Goal: Information Seeking & Learning: Learn about a topic

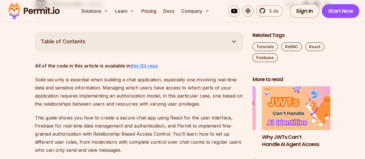
click at [140, 63] on strong "this Git repo" at bounding box center [144, 66] width 28 height 6
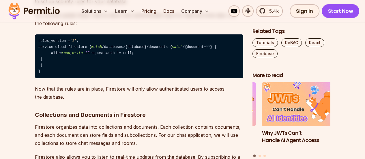
scroll to position [2565, 0]
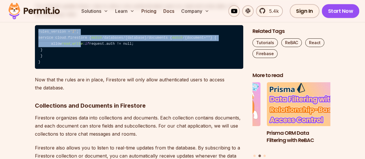
drag, startPoint x: 38, startPoint y: 31, endPoint x: 80, endPoint y: 54, distance: 48.1
click at [80, 54] on code "rules_version = '2' ; service cloud.firestore { match /databases/{database}/doc…" at bounding box center [139, 47] width 208 height 44
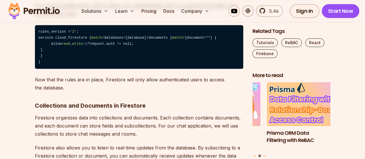
click at [72, 68] on code "rules_version = '2' ; service cloud.firestore { match /databases/{database}/doc…" at bounding box center [139, 47] width 208 height 44
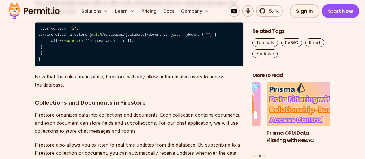
scroll to position [2597, 0]
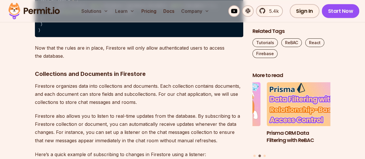
click at [134, 77] on strong "Collections and Documents in Firestore" at bounding box center [90, 73] width 111 height 7
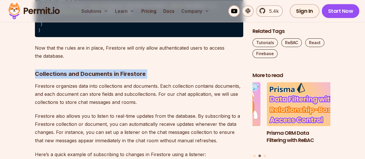
click at [134, 77] on strong "Collections and Documents in Firestore" at bounding box center [90, 73] width 111 height 7
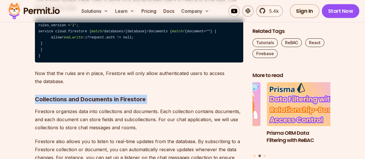
scroll to position [2539, 0]
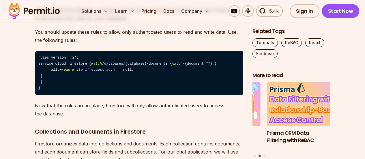
click at [134, 88] on code "rules_version = '2' ; service cloud.firestore { match /databases/{database}/doc…" at bounding box center [139, 73] width 208 height 44
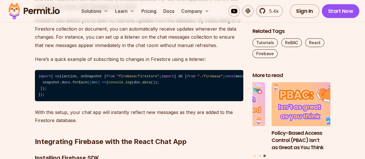
scroll to position [2683, 0]
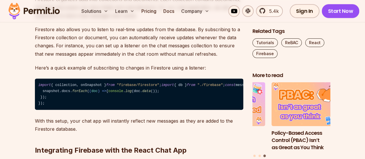
click at [263, 87] on span "collection" at bounding box center [273, 85] width 21 height 4
click at [197, 87] on span ""./firebase"" at bounding box center [209, 85] width 25 height 4
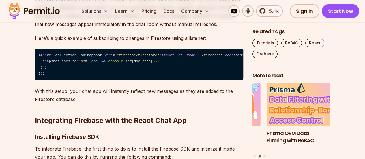
scroll to position [2712, 0]
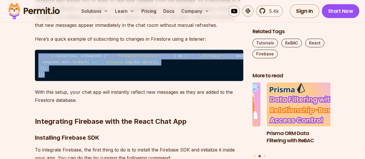
drag, startPoint x: 54, startPoint y: 124, endPoint x: 32, endPoint y: 65, distance: 62.7
copy code "import { collection, onSnapshot } from "firebase/firestore" ; import { db } fro…"
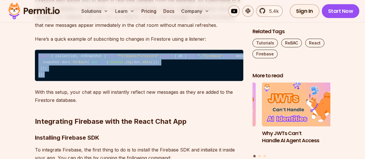
copy code "import { collection, onSnapshot } from "firebase/firestore" ; import { db } fro…"
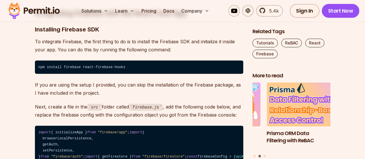
scroll to position [2827, 0]
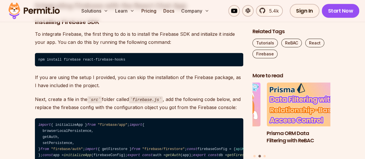
click at [93, 66] on code "npm install firebase react-firebase-hooks" at bounding box center [139, 59] width 208 height 13
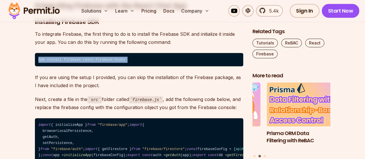
click at [93, 66] on code "npm install firebase react-firebase-hooks" at bounding box center [139, 59] width 208 height 13
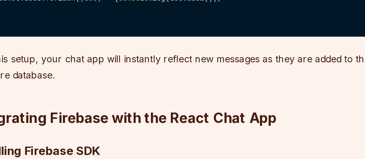
scroll to position [2729, 0]
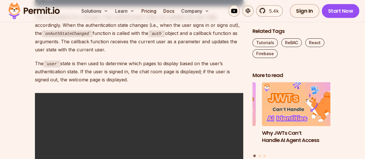
scroll to position [3334, 0]
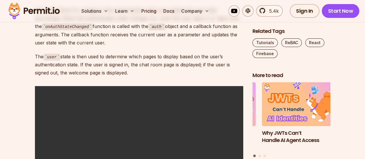
copy code "signOut"
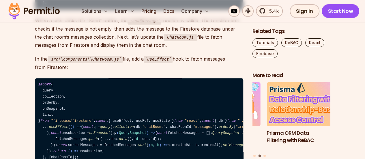
scroll to position [7023, 0]
